Goal: Task Accomplishment & Management: Complete application form

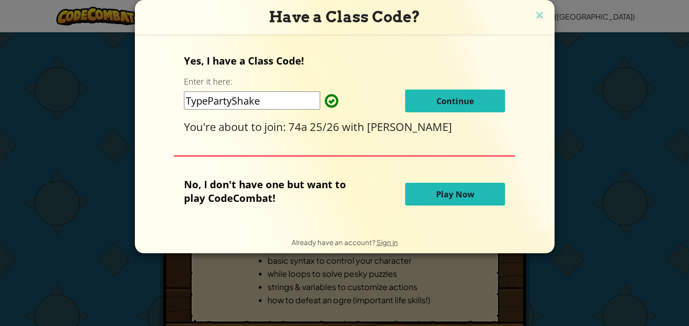
click at [459, 97] on span "Continue" at bounding box center [456, 100] width 38 height 11
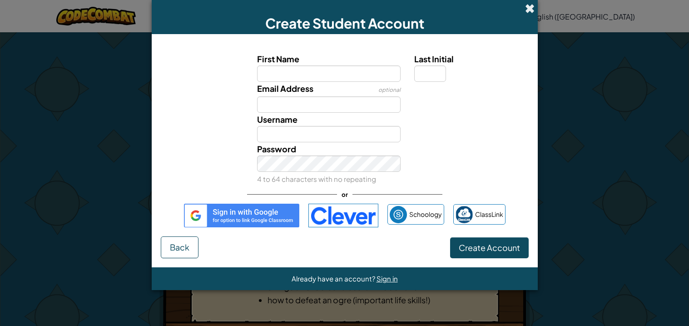
click at [528, 11] on span at bounding box center [530, 9] width 10 height 10
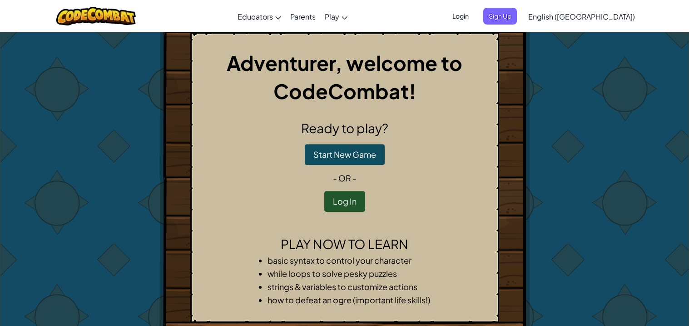
click at [474, 22] on span "Login" at bounding box center [460, 16] width 27 height 17
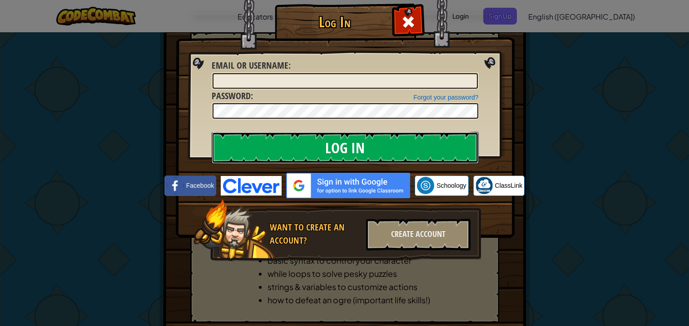
click at [392, 144] on input "Log In" at bounding box center [345, 148] width 267 height 32
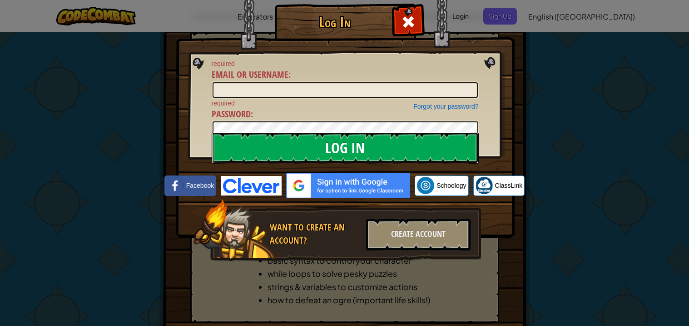
click at [451, 146] on input "Log In" at bounding box center [345, 148] width 267 height 32
